Goal: Information Seeking & Learning: Learn about a topic

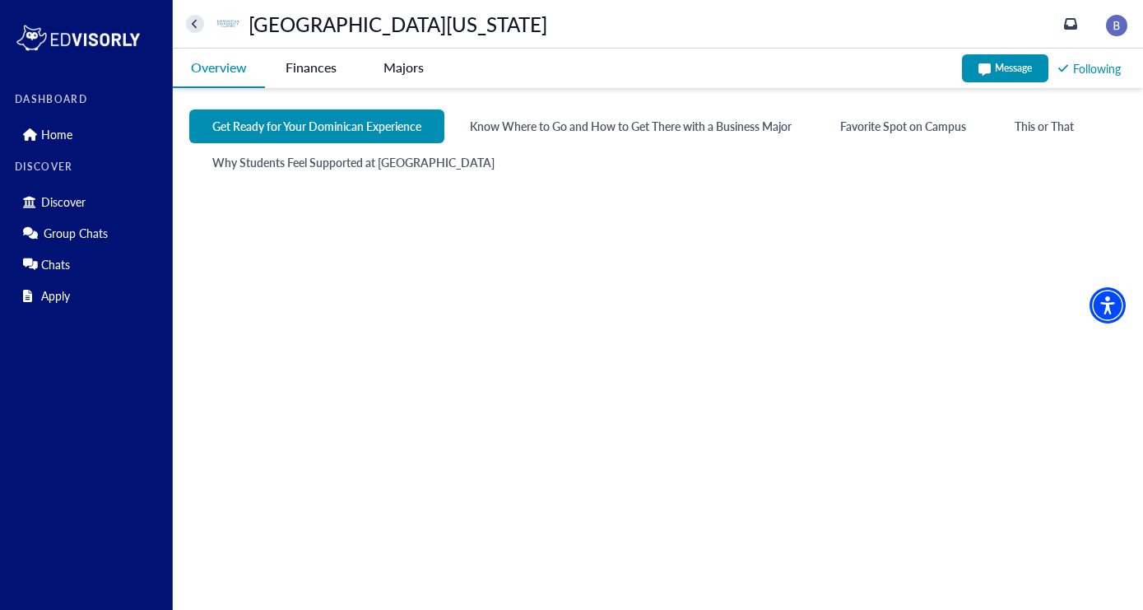
scroll to position [811, 0]
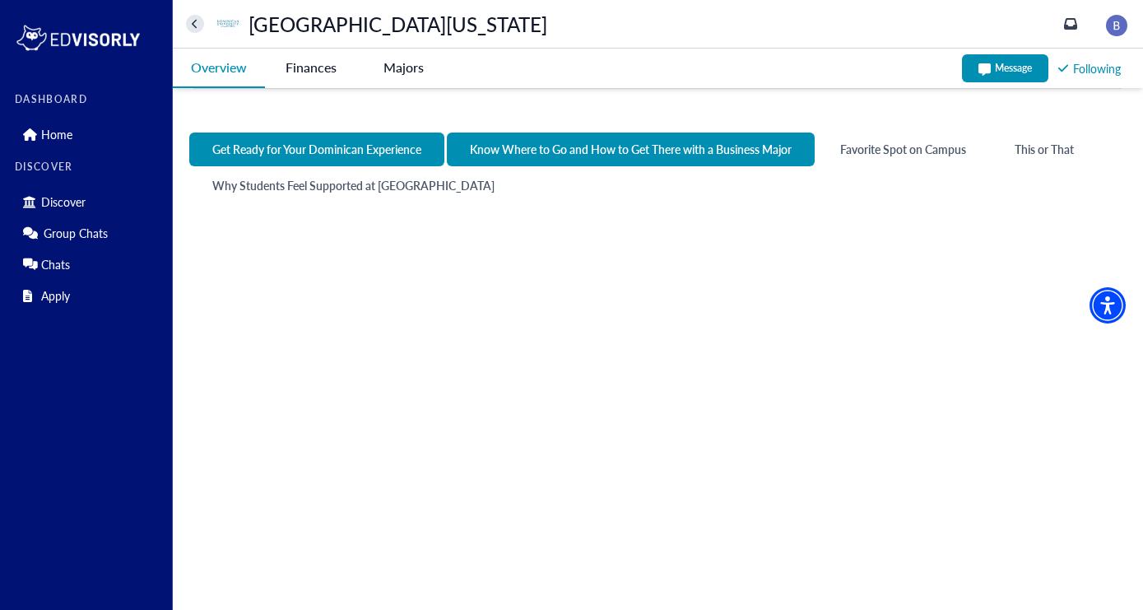
click at [704, 145] on button "Know Where to Go and How to Get There with a Business Major" at bounding box center [631, 149] width 368 height 34
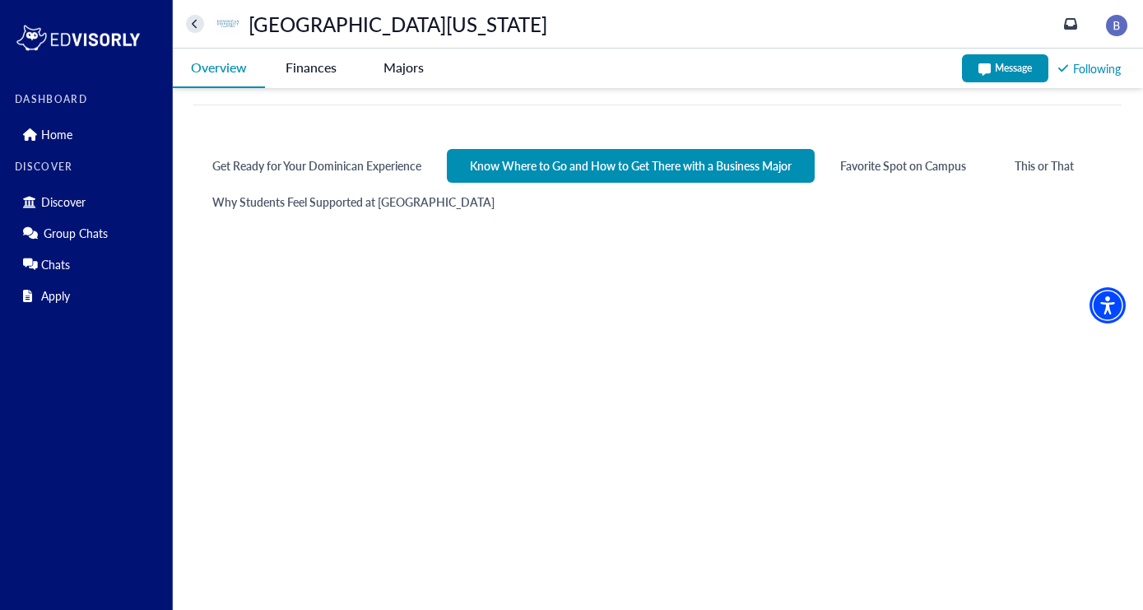
scroll to position [785, 0]
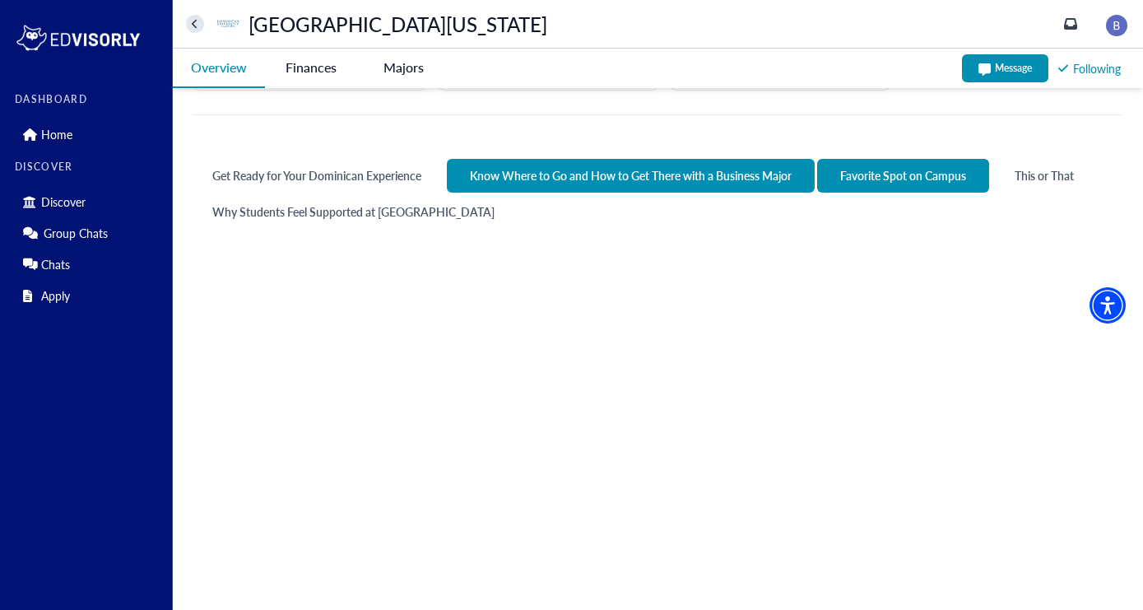
click at [909, 164] on button "Favorite Spot on Campus" at bounding box center [903, 176] width 172 height 34
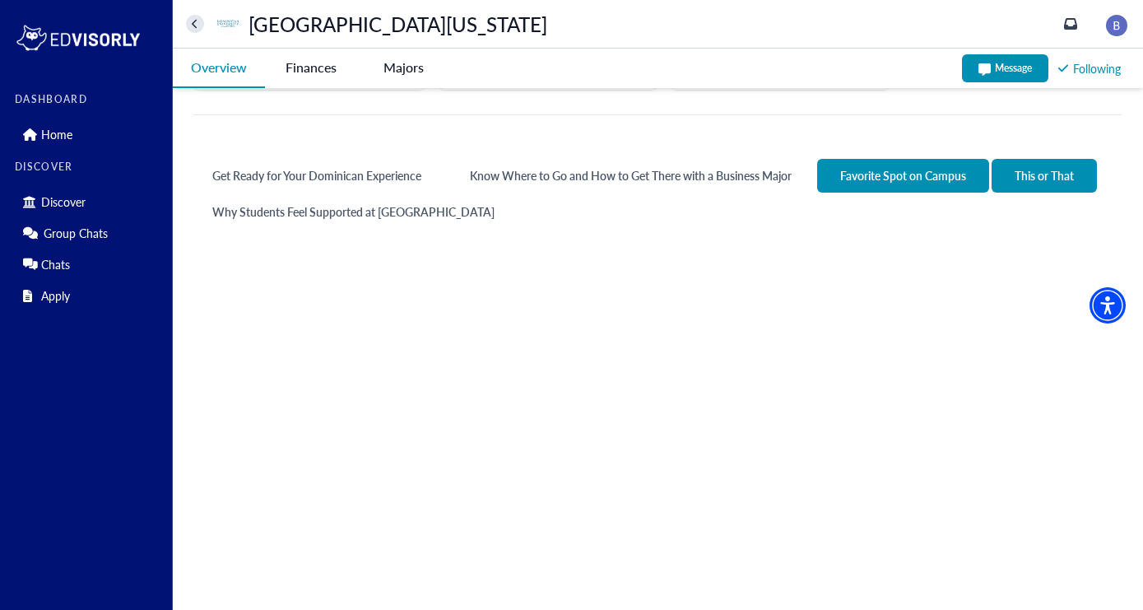
click at [1053, 159] on button "This or That" at bounding box center [1043, 176] width 105 height 34
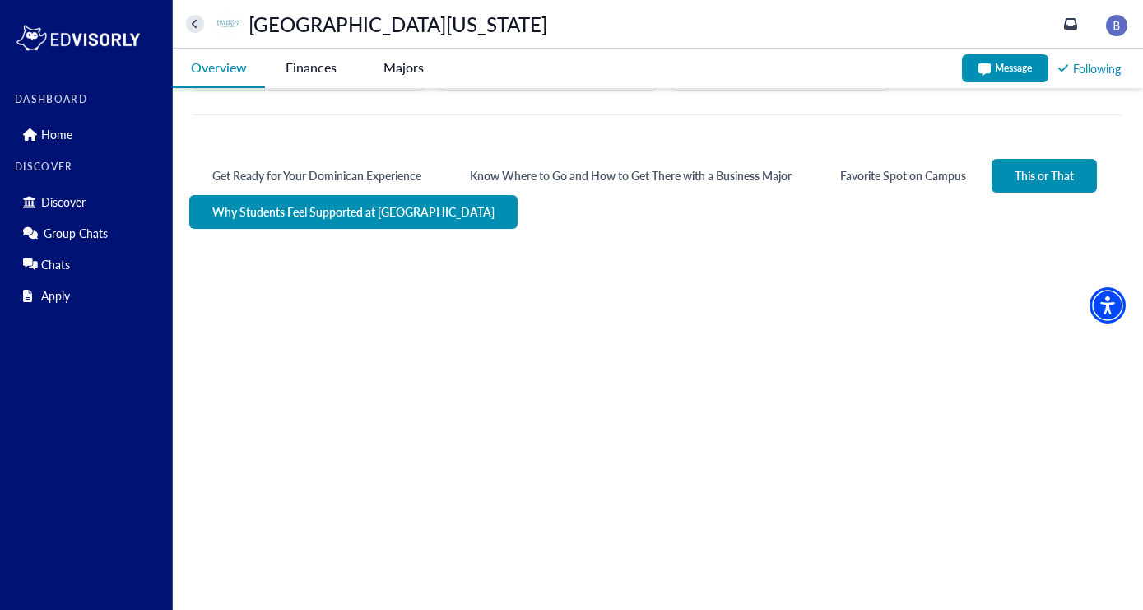
click at [431, 211] on button "Why Students Feel Supported at [GEOGRAPHIC_DATA]" at bounding box center [353, 212] width 328 height 34
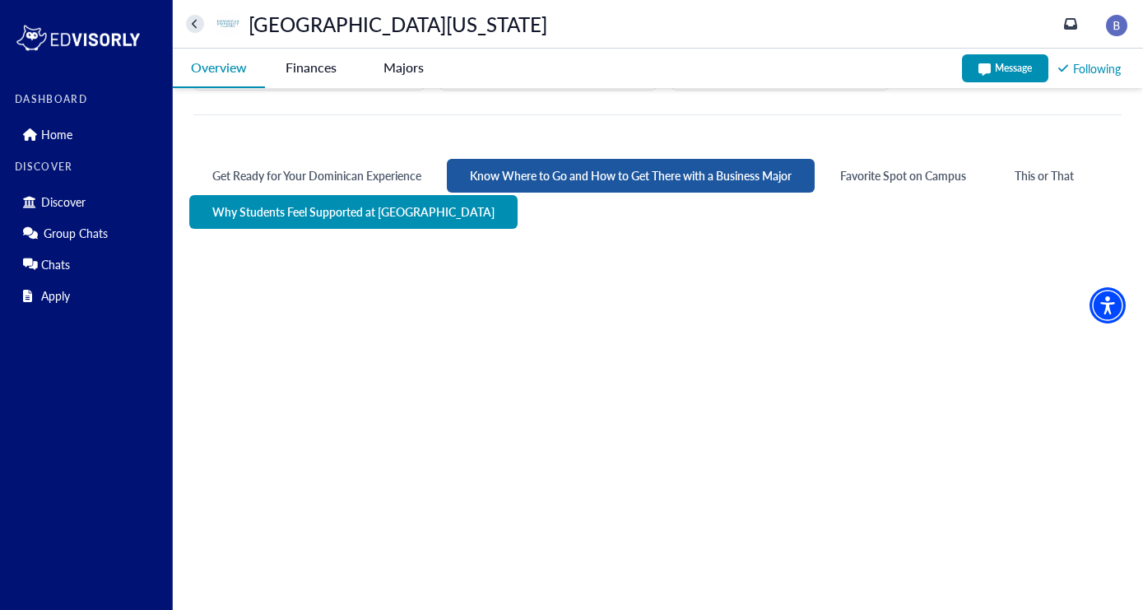
click at [571, 172] on button "Know Where to Go and How to Get There with a Business Major" at bounding box center [631, 176] width 368 height 34
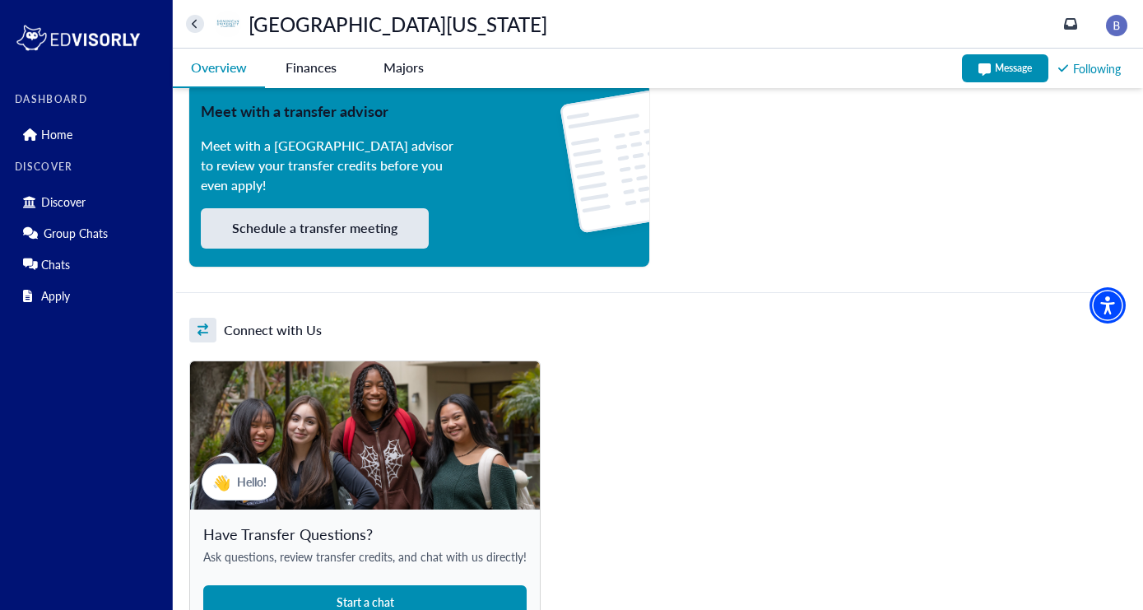
scroll to position [1381, 0]
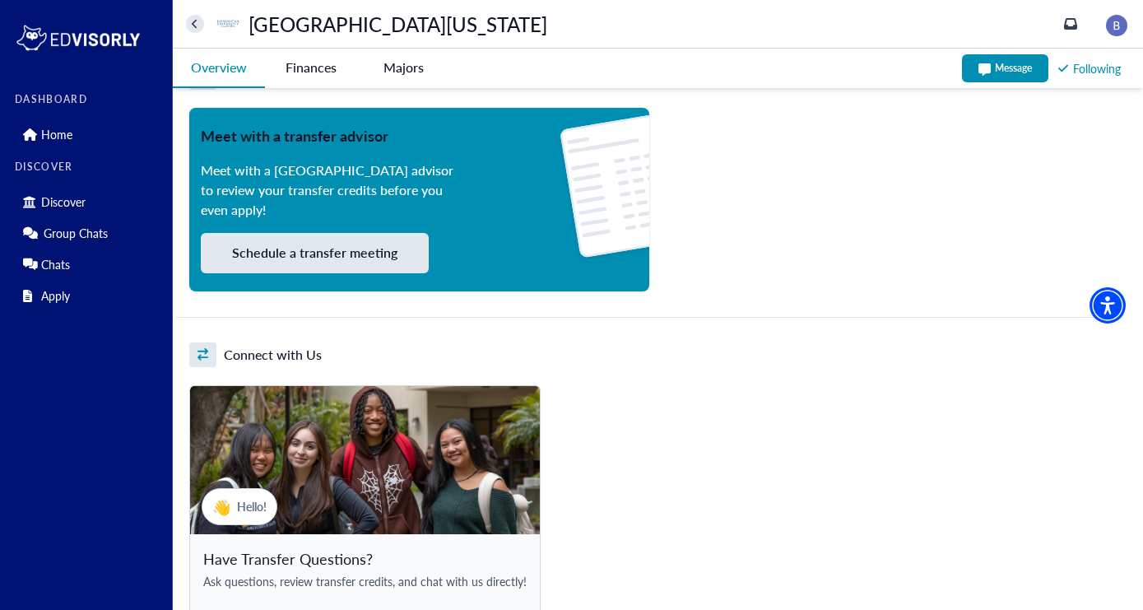
click at [388, 233] on button "Schedule a transfer meeting" at bounding box center [315, 253] width 228 height 40
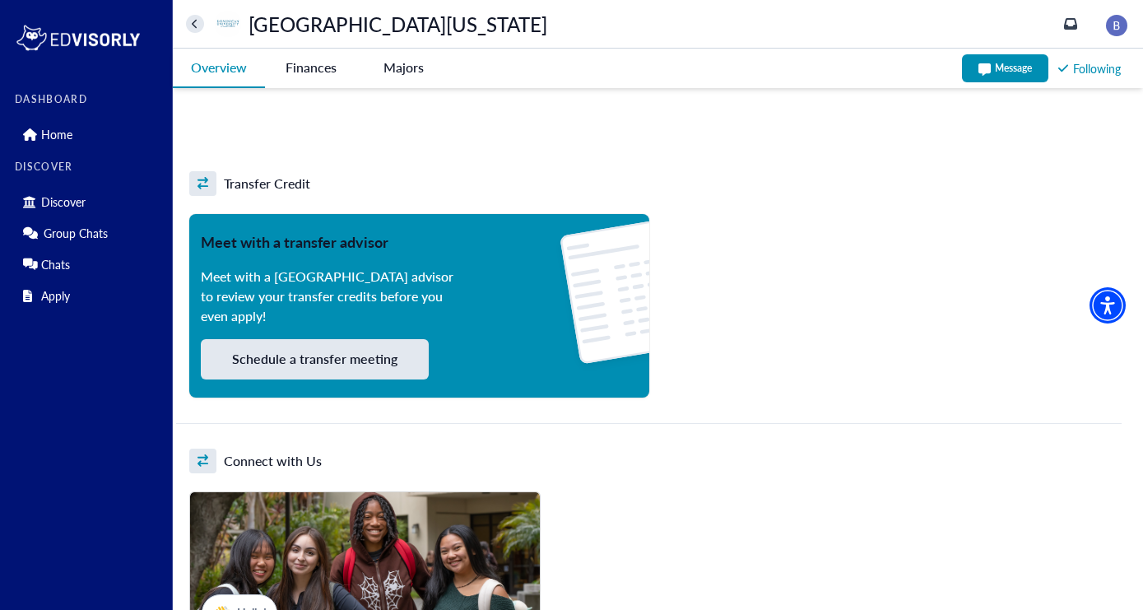
scroll to position [1277, 0]
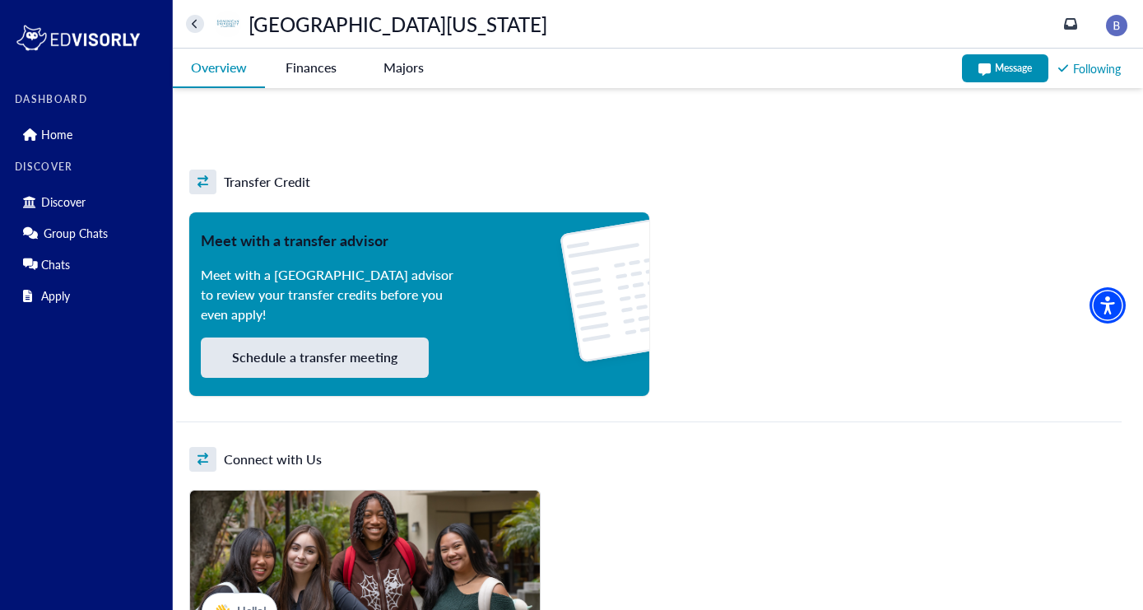
click at [387, 348] on button "Schedule a transfer meeting" at bounding box center [315, 357] width 228 height 40
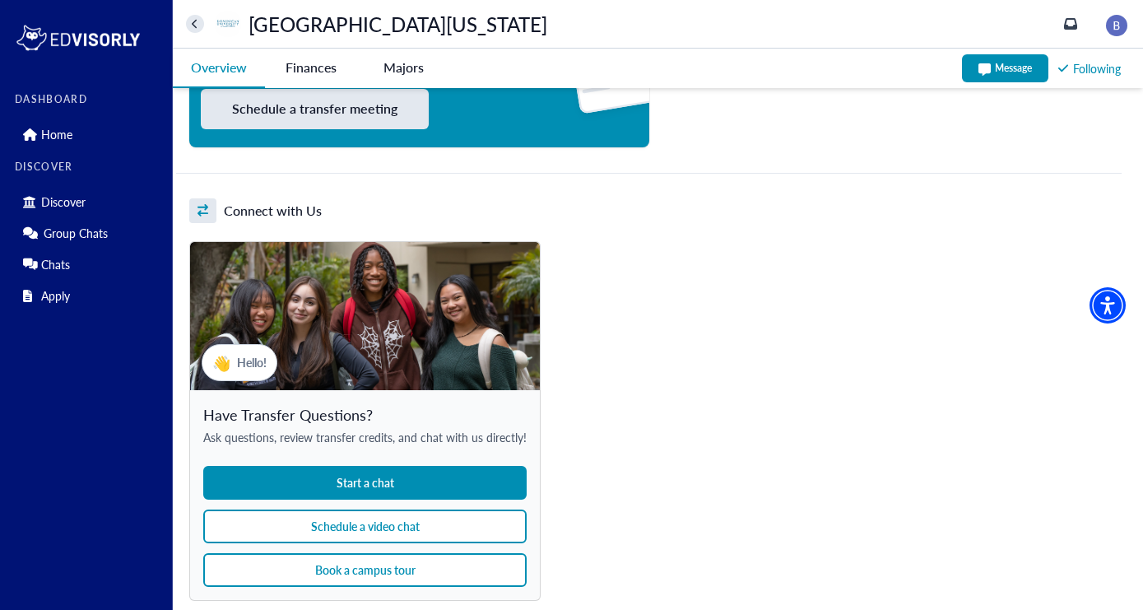
scroll to position [1528, 0]
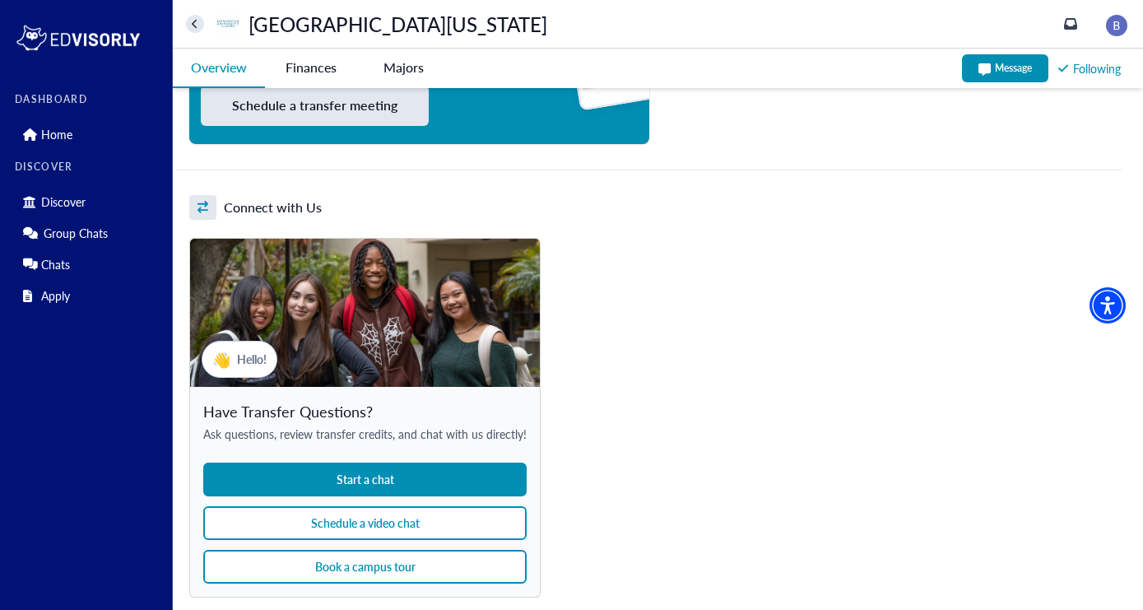
click at [413, 511] on button "Schedule a video chat" at bounding box center [364, 523] width 323 height 34
click at [410, 552] on button "Book a campus tour" at bounding box center [364, 566] width 323 height 34
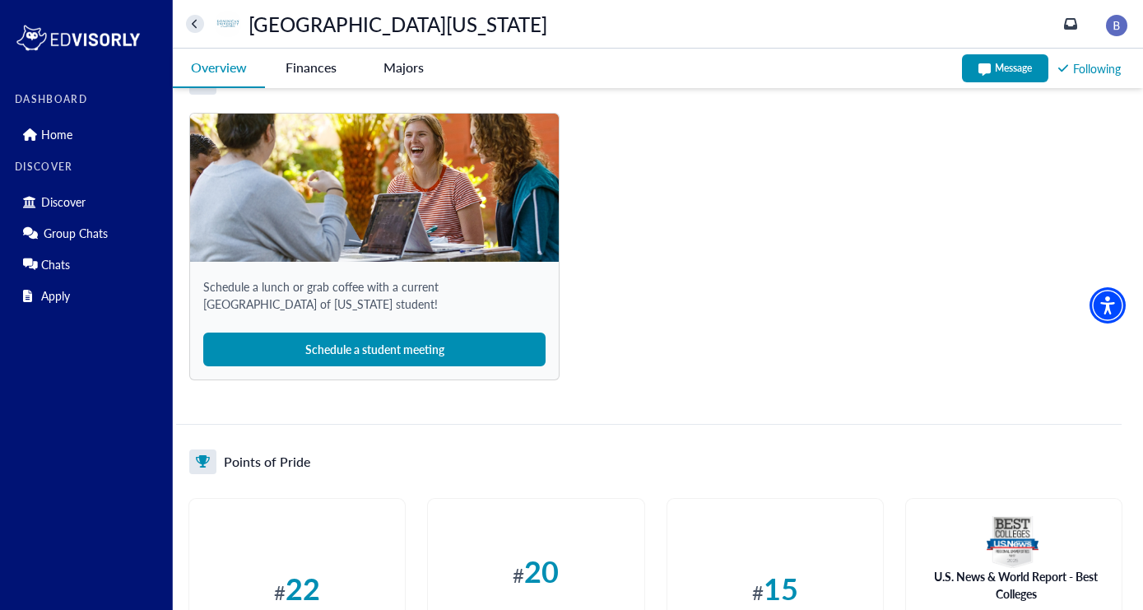
scroll to position [2141, 0]
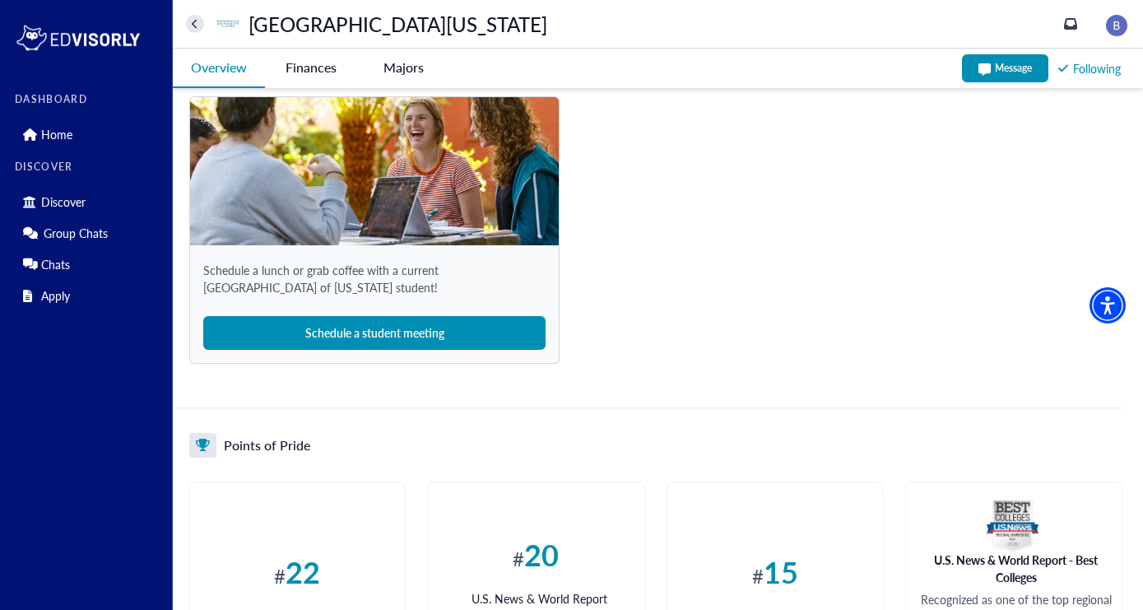
click at [457, 316] on button "Schedule a student meeting" at bounding box center [374, 333] width 342 height 34
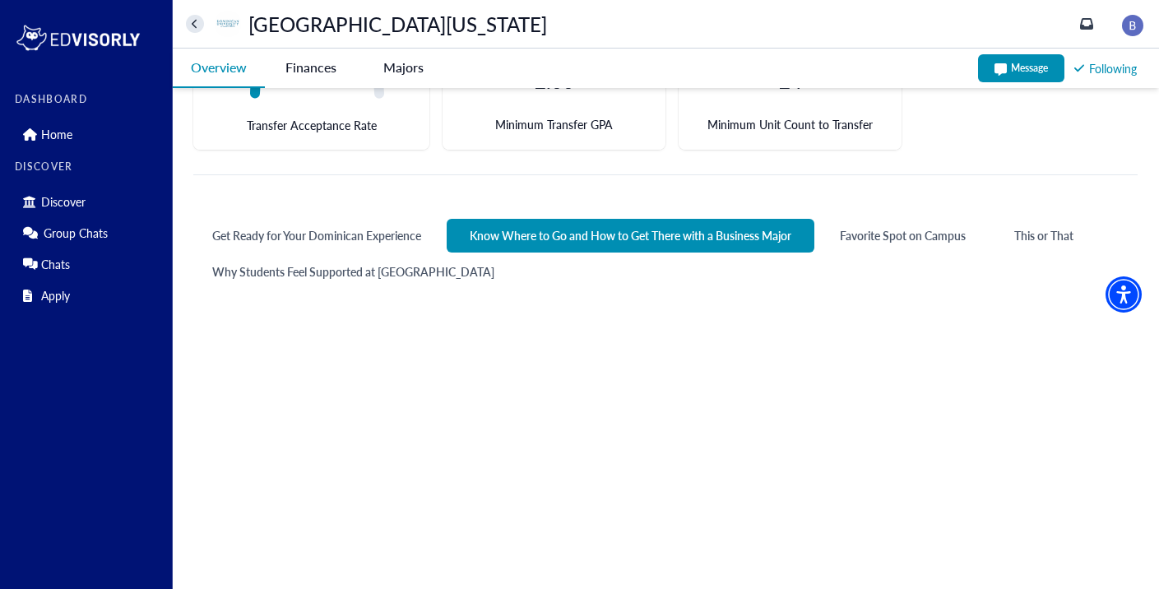
scroll to position [712, 0]
click at [313, 71] on California-tag "Finances" at bounding box center [311, 68] width 92 height 38
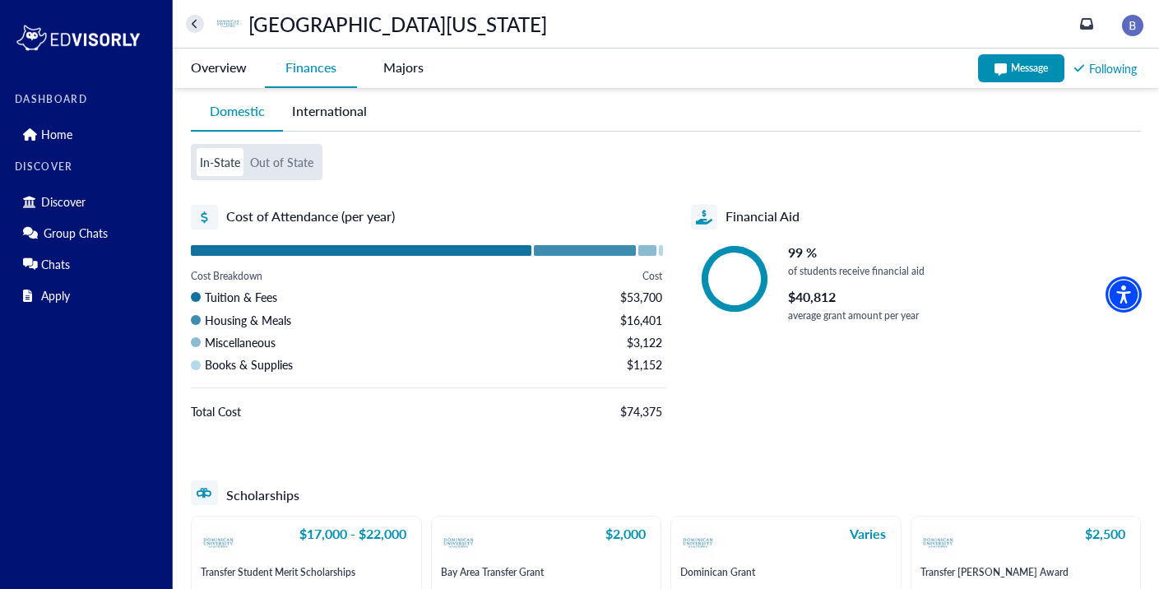
scroll to position [0, 0]
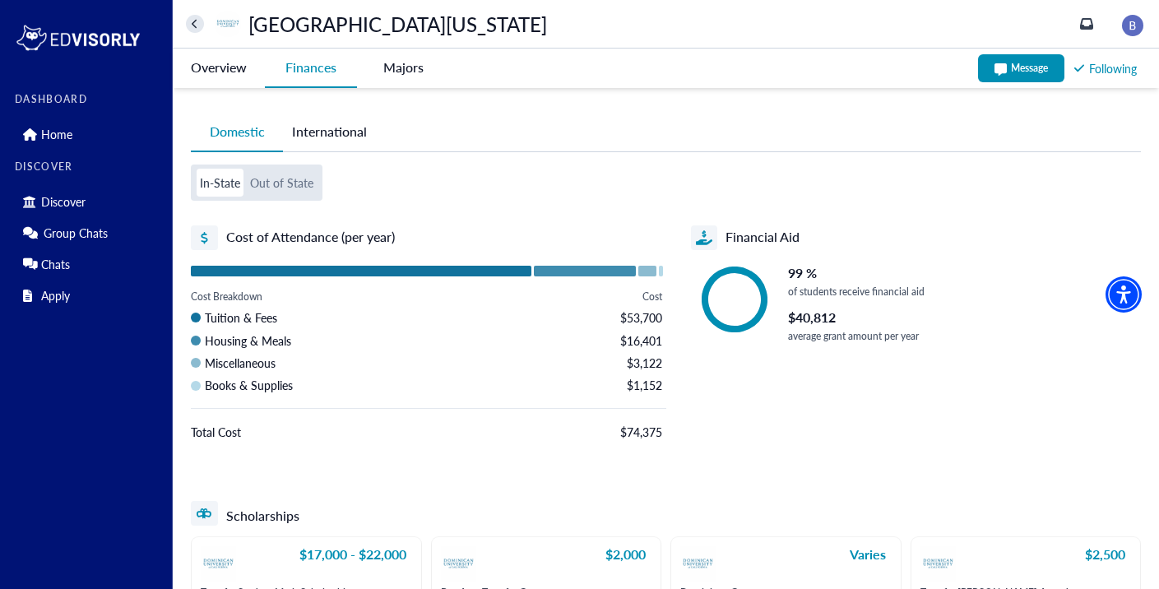
click at [200, 26] on button "home" at bounding box center [195, 24] width 18 height 18
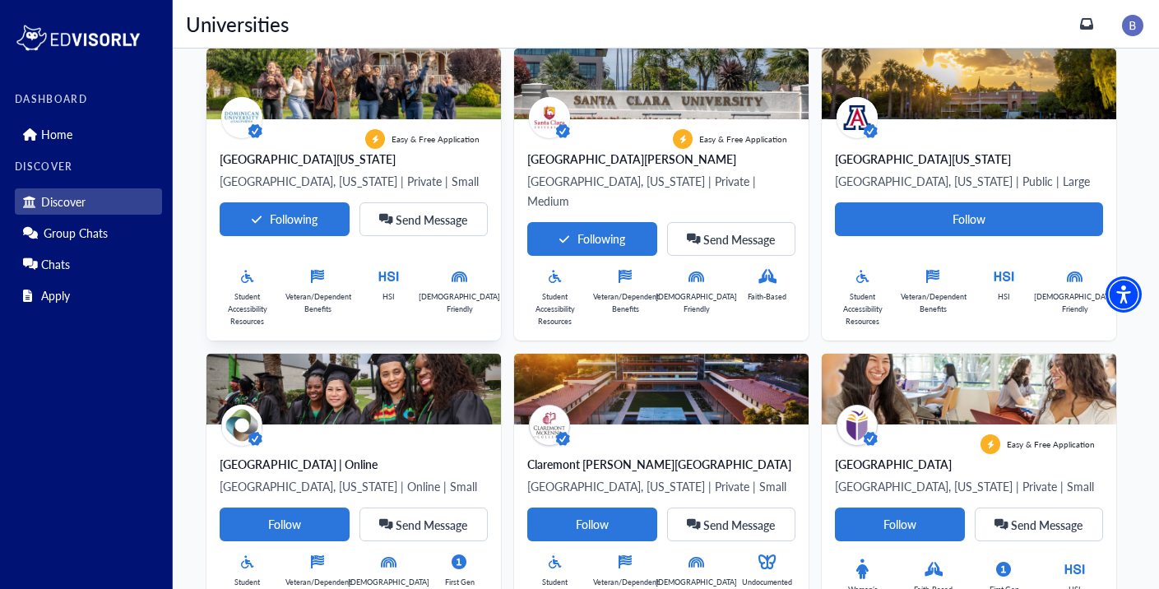
scroll to position [164, 0]
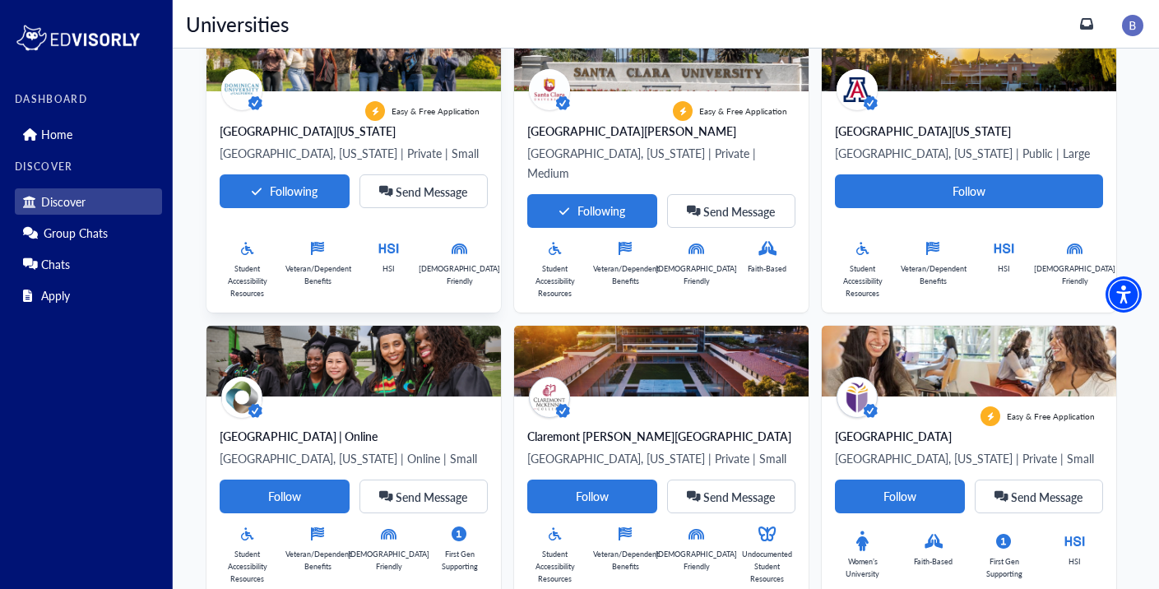
click at [322, 143] on p "[GEOGRAPHIC_DATA], [US_STATE] | Private | Small" at bounding box center [354, 153] width 268 height 20
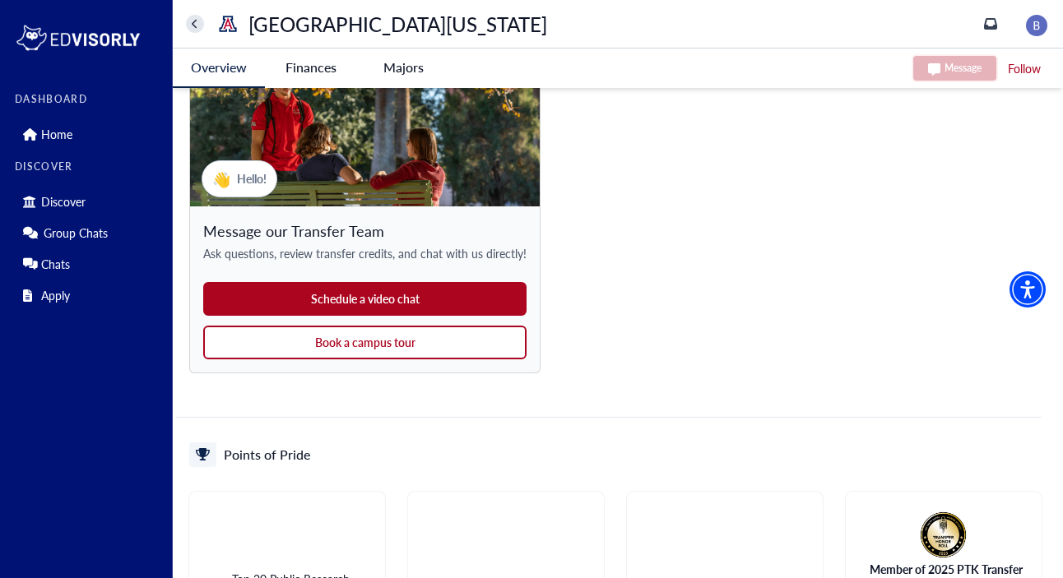
scroll to position [1782, 0]
